Goal: Use online tool/utility: Utilize a website feature to perform a specific function

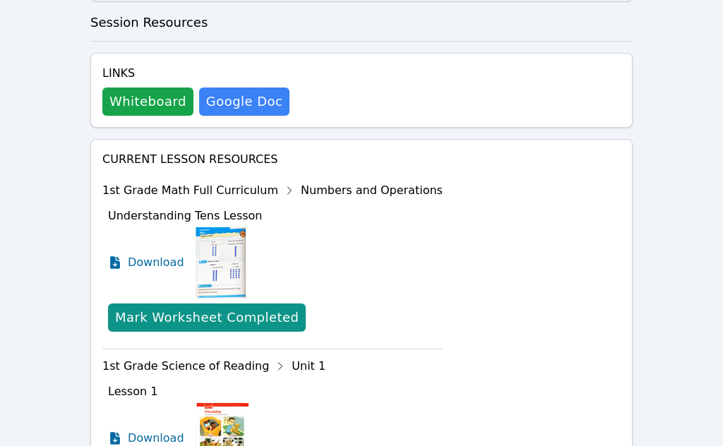
scroll to position [500, 0]
click at [140, 254] on span "Download" at bounding box center [156, 262] width 56 height 17
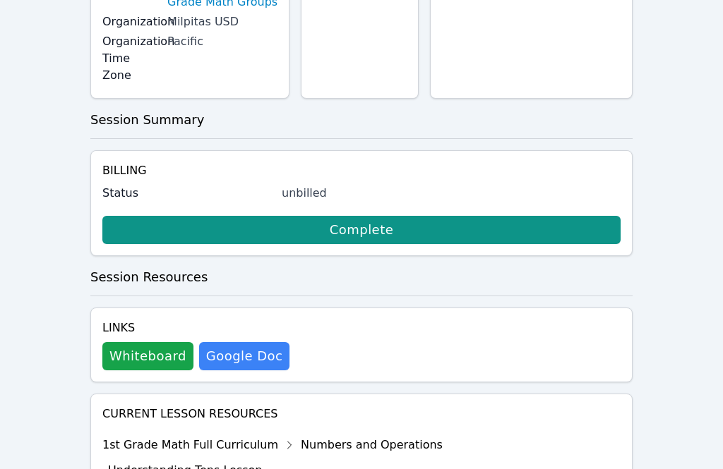
scroll to position [247, 0]
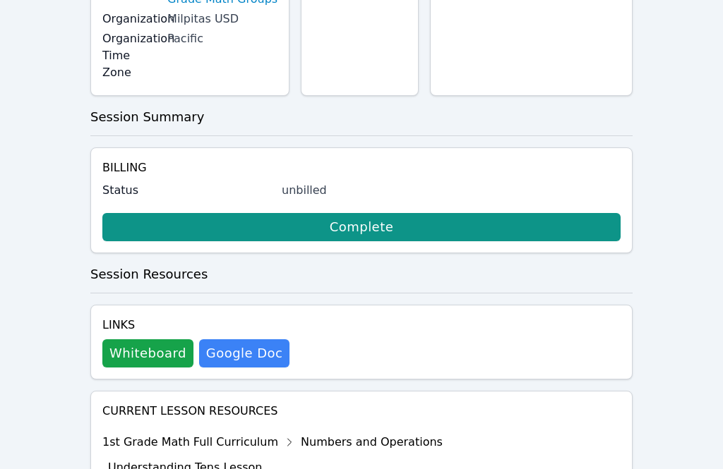
click at [152, 340] on button "Whiteboard" at bounding box center [147, 354] width 91 height 28
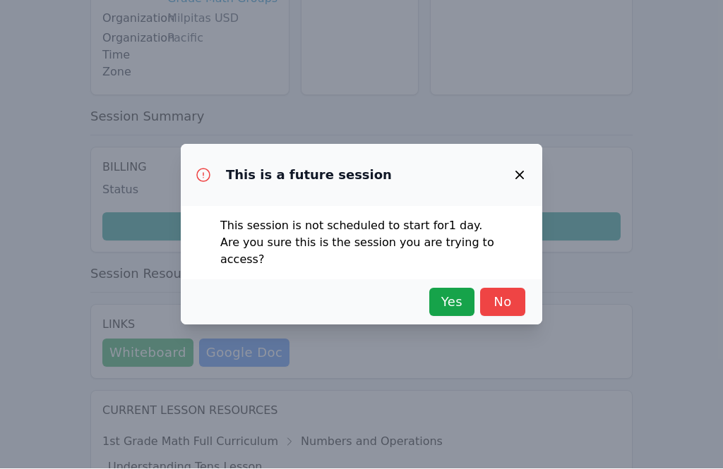
click at [457, 294] on span "Yes" at bounding box center [451, 303] width 31 height 20
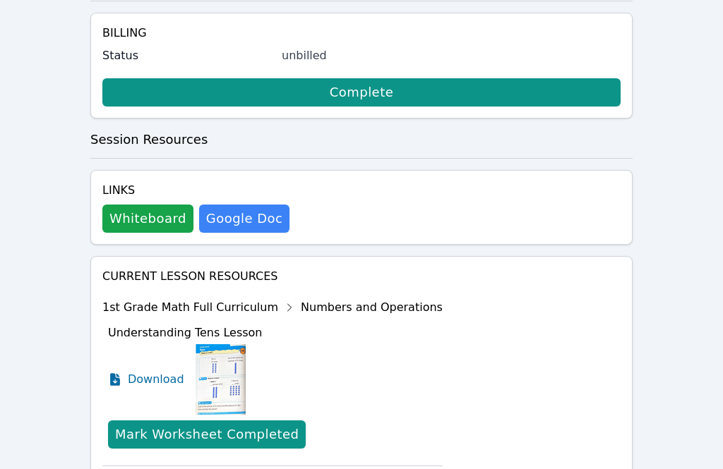
scroll to position [397, 0]
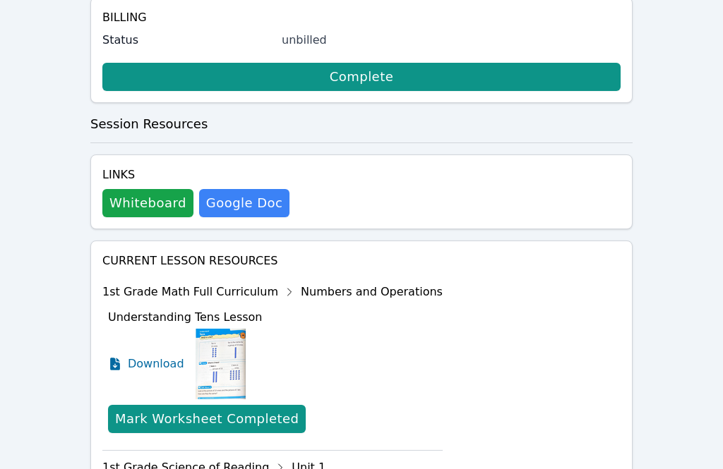
click at [124, 190] on button "Whiteboard" at bounding box center [147, 204] width 91 height 28
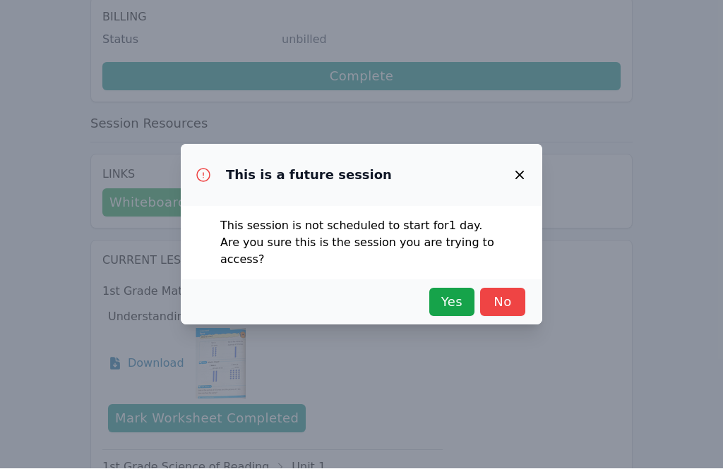
click at [445, 293] on span "Yes" at bounding box center [451, 303] width 31 height 20
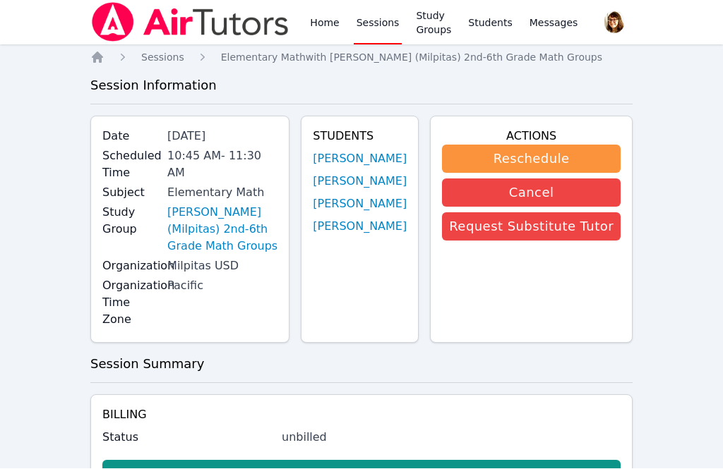
scroll to position [398, 0]
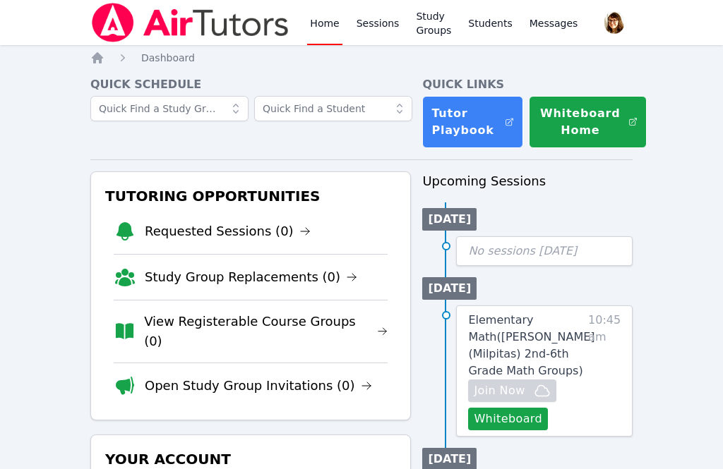
click at [366, 29] on link "Sessions" at bounding box center [378, 22] width 49 height 45
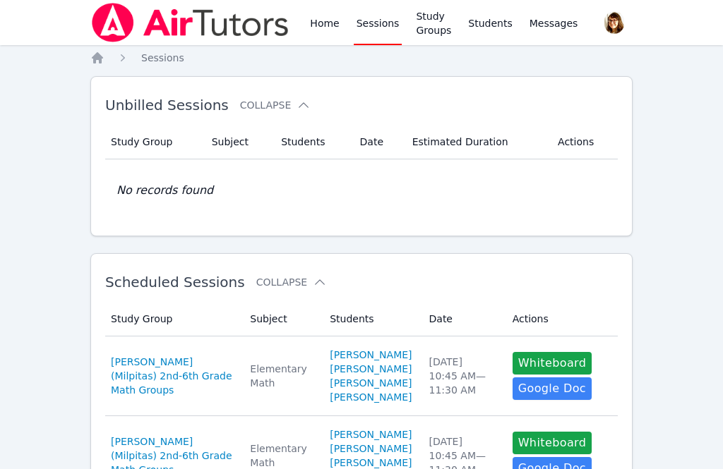
click at [427, 27] on link "Study Groups" at bounding box center [433, 22] width 41 height 45
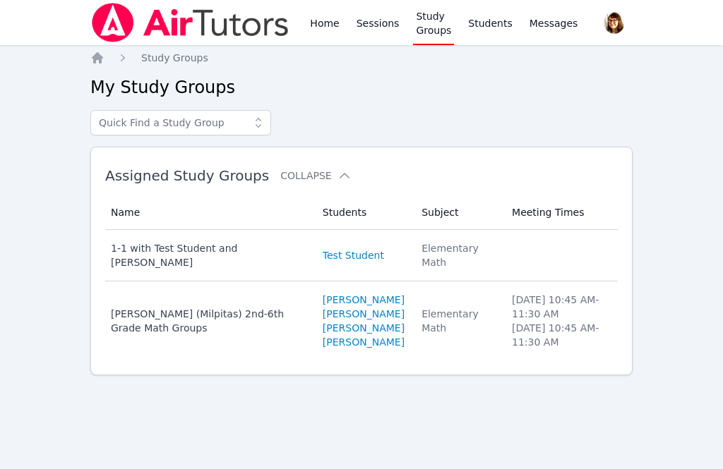
click at [373, 40] on link "Sessions" at bounding box center [378, 22] width 49 height 45
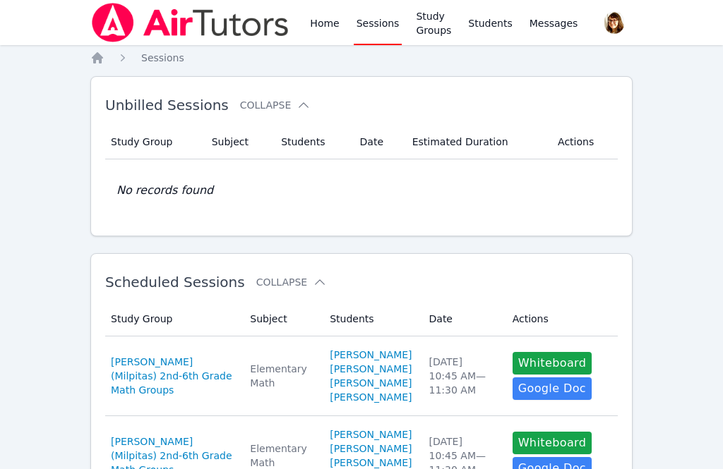
click at [155, 57] on span "Sessions" at bounding box center [162, 57] width 43 height 11
click at [317, 28] on link "Home" at bounding box center [324, 22] width 35 height 45
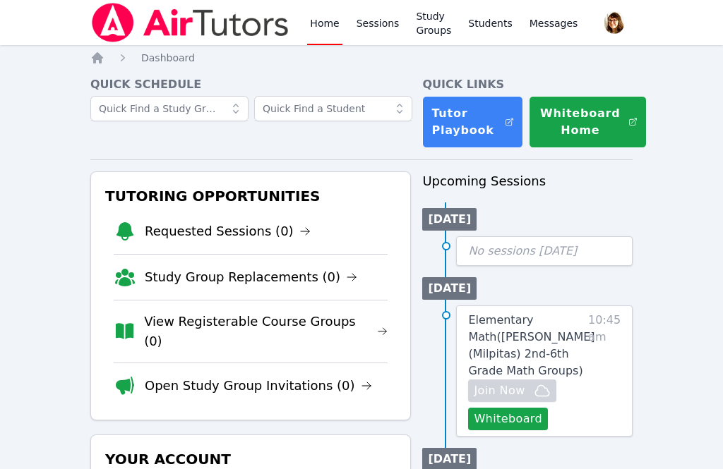
click at [188, 227] on link "Requested Sessions (0)" at bounding box center [228, 232] width 166 height 20
click at [373, 25] on link "Sessions" at bounding box center [378, 22] width 49 height 45
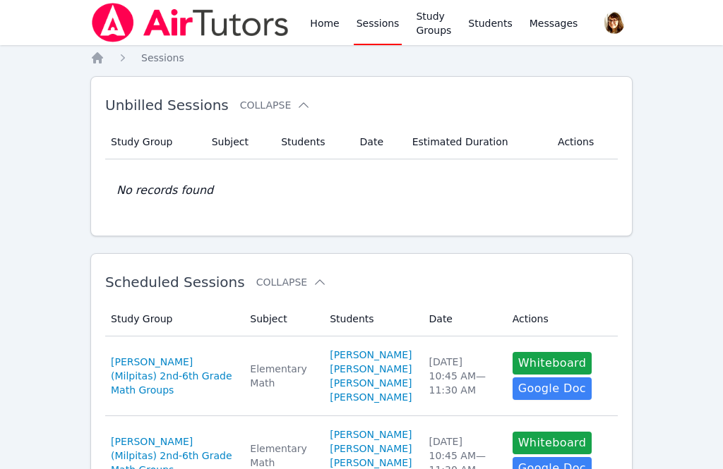
click at [535, 375] on button "Whiteboard" at bounding box center [553, 363] width 80 height 23
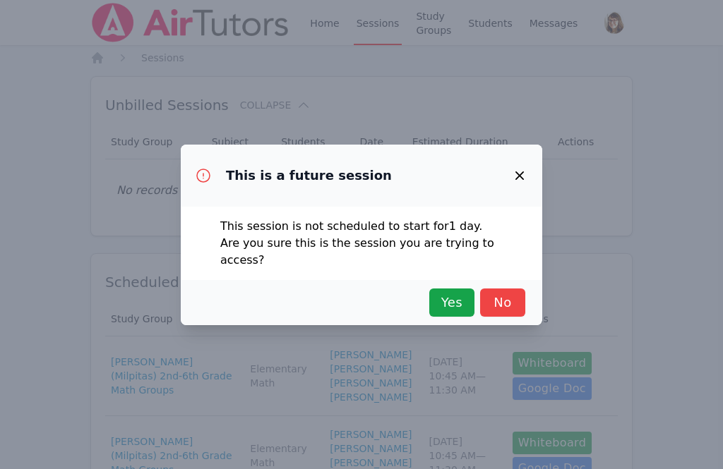
click at [440, 293] on span "Yes" at bounding box center [451, 303] width 31 height 20
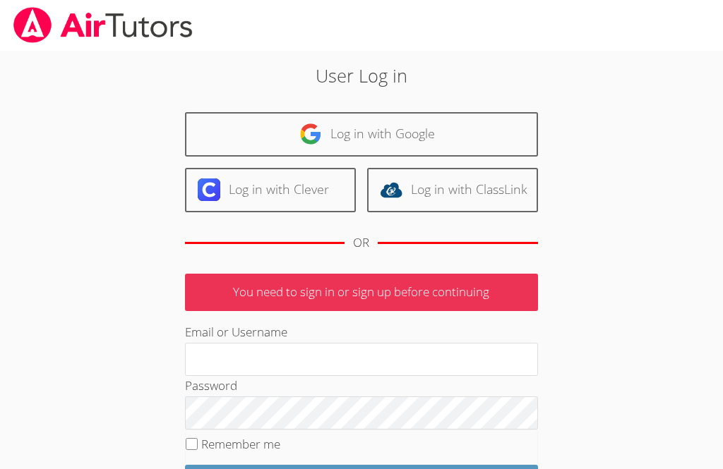
scroll to position [69, 0]
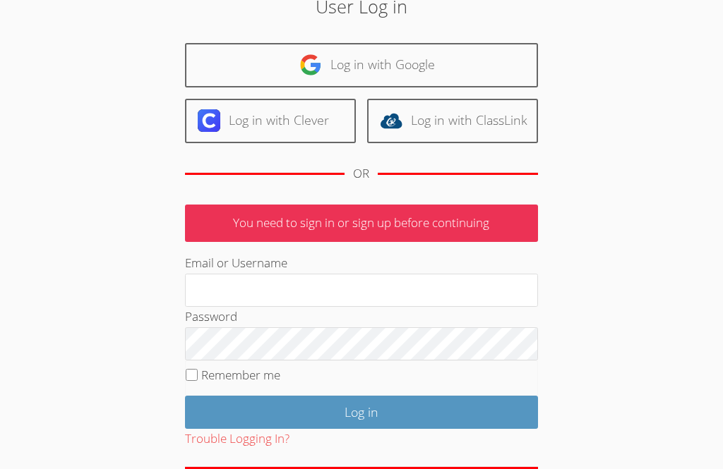
click at [553, 377] on div "User Log in Log in with Google Log in with Clever Log in with ClassLink OR You …" at bounding box center [361, 256] width 520 height 527
click at [697, 259] on div "User Log in Log in with Google Log in with Clever Log in with ClassLink OR You …" at bounding box center [361, 251] width 723 height 539
click at [556, 385] on div "User Log in Log in with Google Log in with Clever Log in with ClassLink OR You …" at bounding box center [361, 256] width 520 height 527
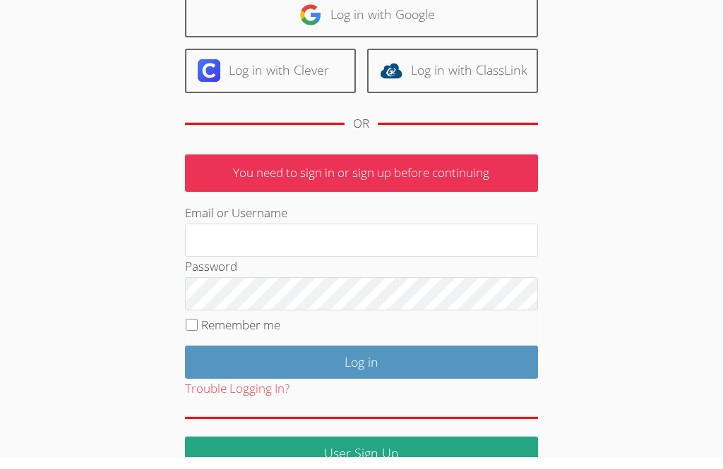
scroll to position [106, 0]
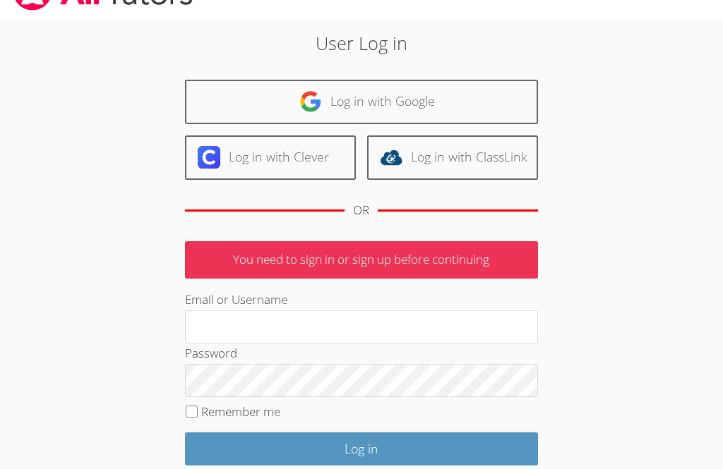
click at [457, 104] on link "Log in with Google" at bounding box center [361, 102] width 353 height 44
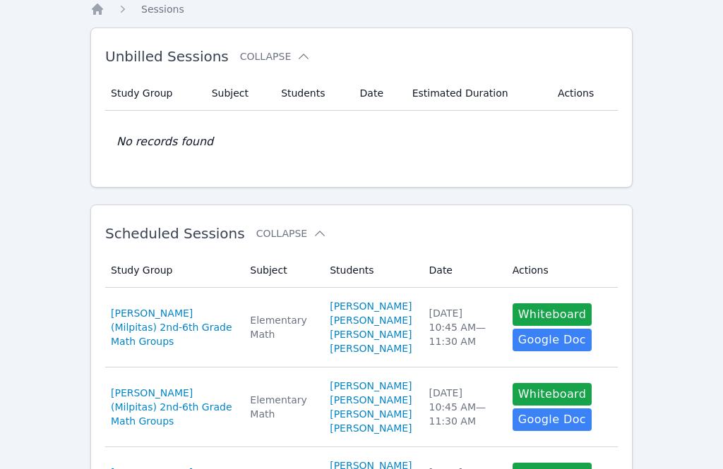
scroll to position [49, 0]
click at [565, 326] on button "Whiteboard" at bounding box center [553, 315] width 80 height 23
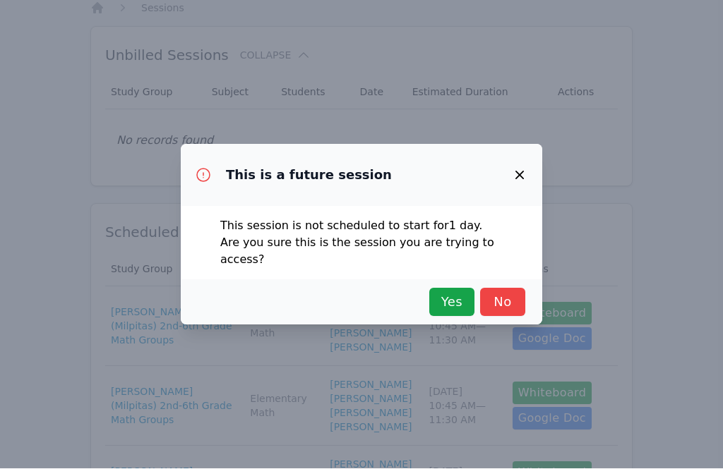
click at [455, 294] on span "Yes" at bounding box center [451, 303] width 31 height 20
